Goal: Check status: Check status

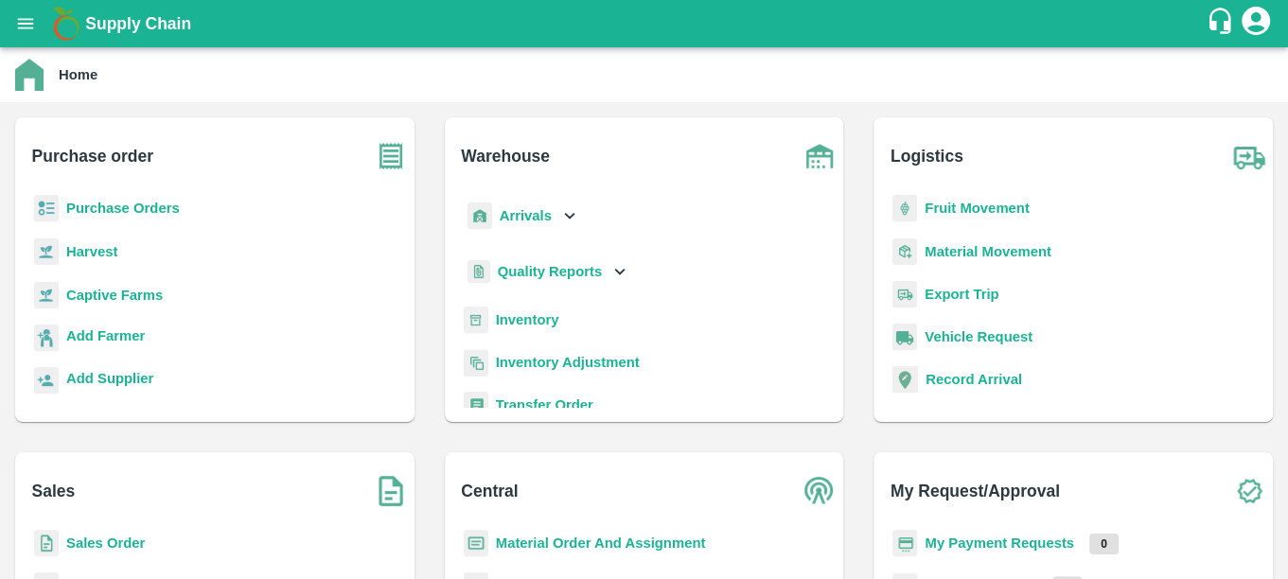
click at [118, 204] on b "Purchase Orders" at bounding box center [123, 208] width 114 height 15
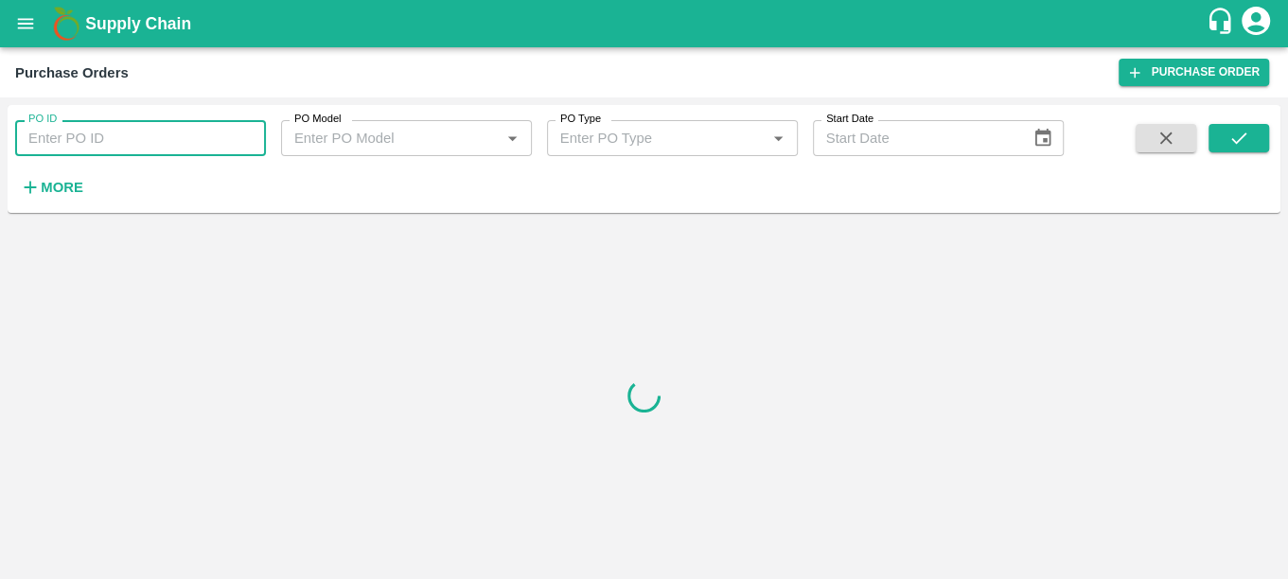
click at [88, 155] on input "PO ID" at bounding box center [140, 138] width 251 height 36
paste input "172495"
type input "172495"
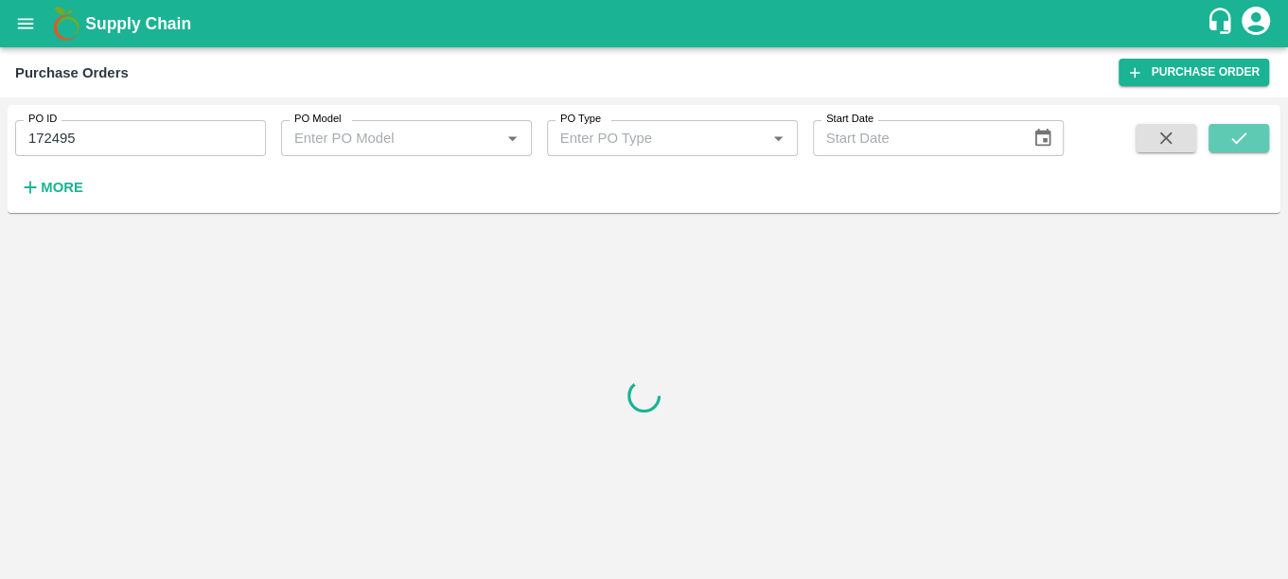
click at [1243, 152] on button "submit" at bounding box center [1239, 138] width 61 height 28
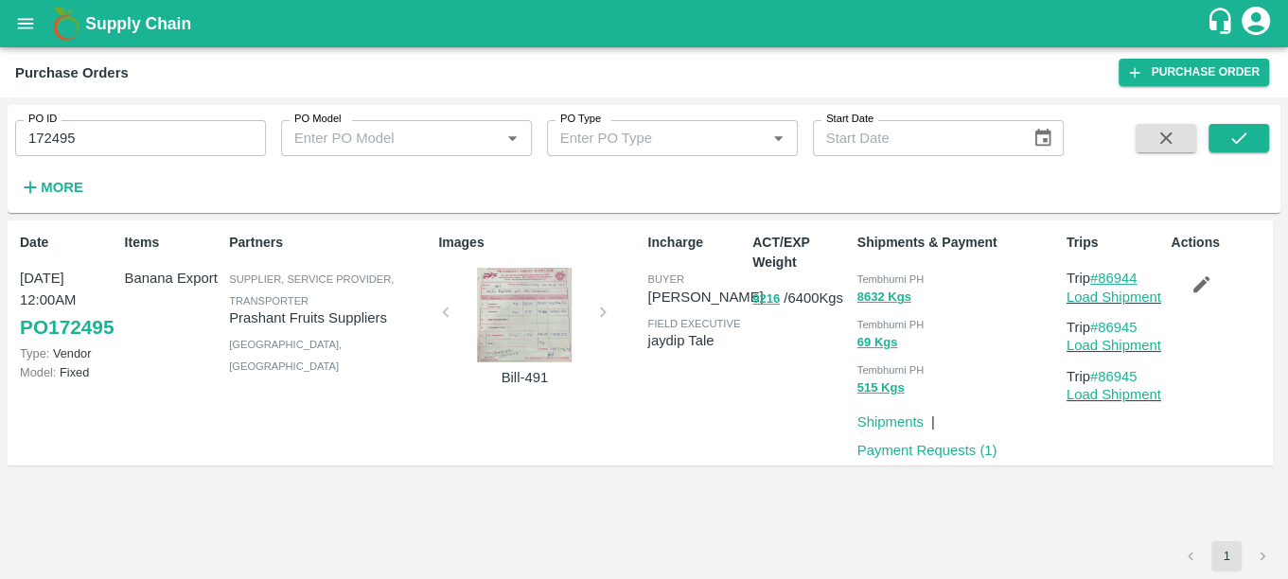
click at [1128, 274] on link "#86944" at bounding box center [1113, 278] width 47 height 15
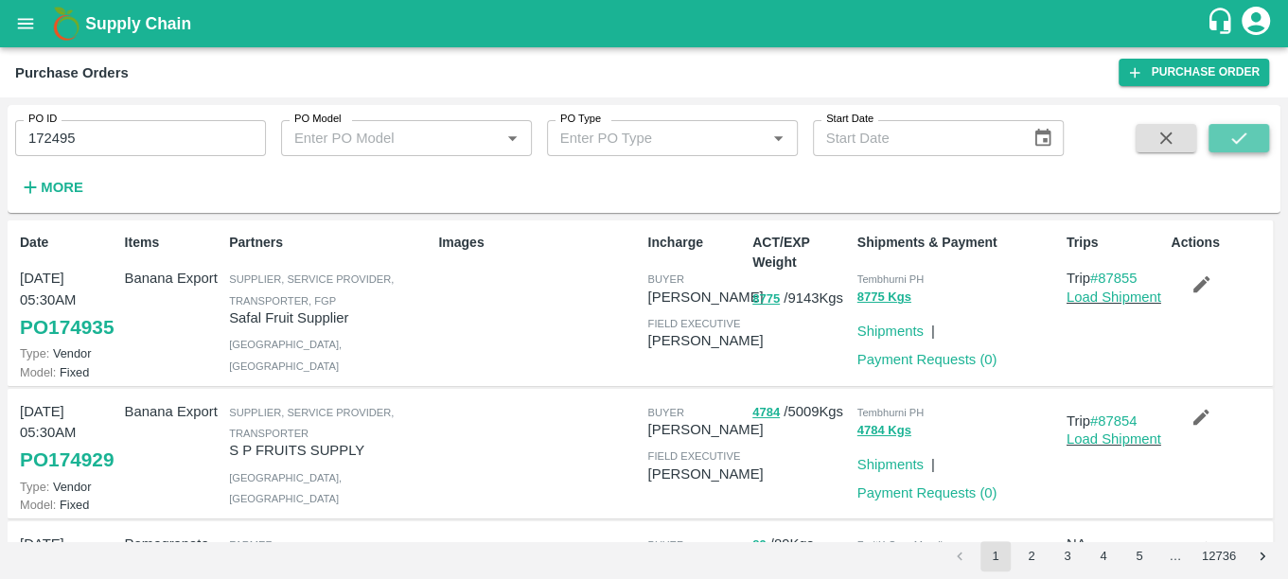
click at [1240, 151] on button "submit" at bounding box center [1239, 138] width 61 height 28
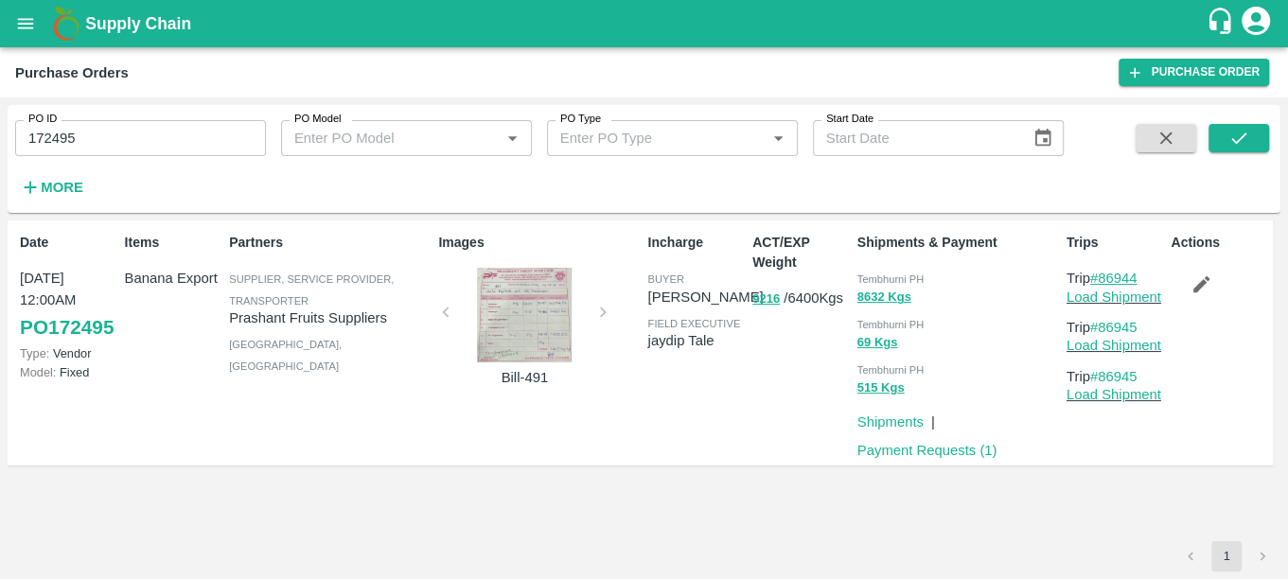
click at [1119, 275] on link "#86944" at bounding box center [1113, 278] width 47 height 15
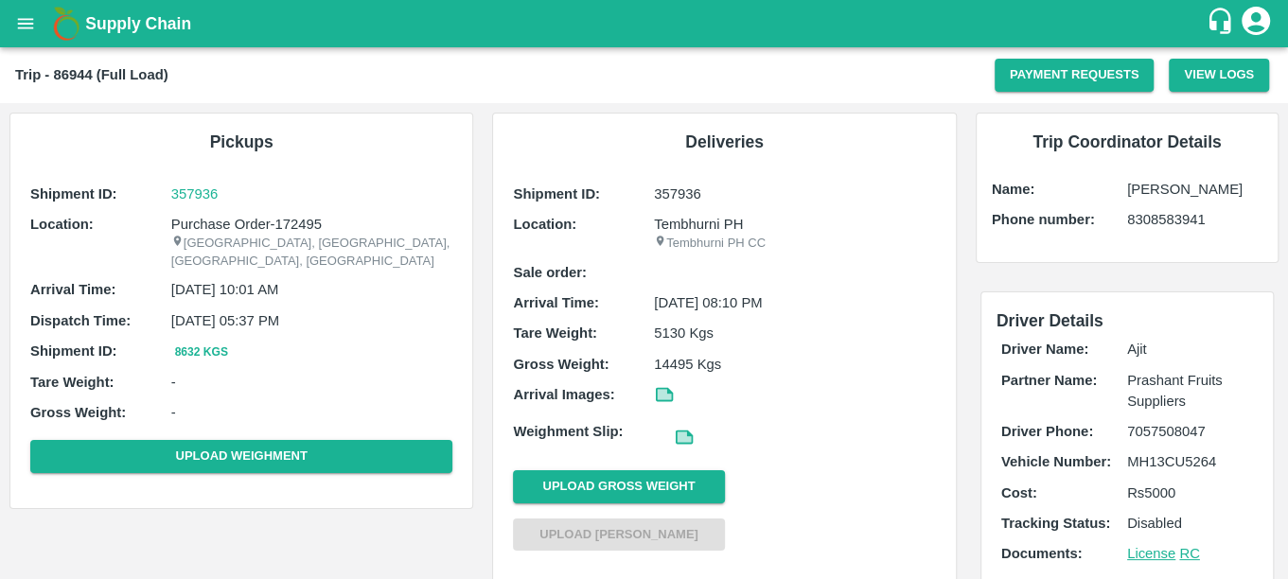
click at [1099, 413] on div "Partner Name:" at bounding box center [1064, 391] width 126 height 43
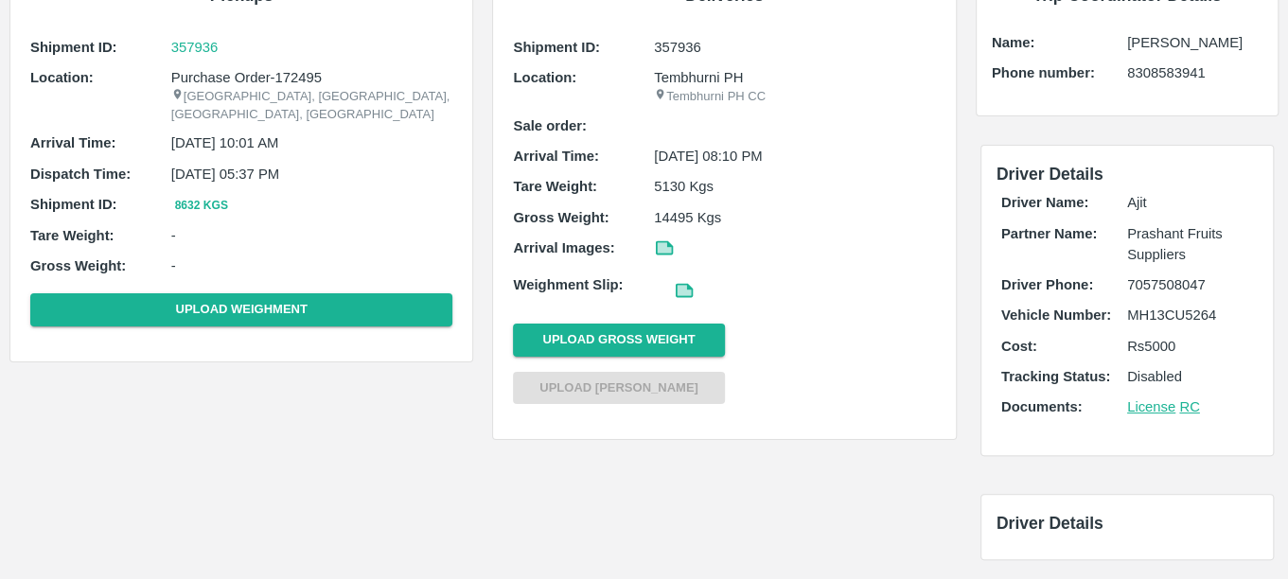
scroll to position [156, 0]
